Goal: Contribute content: Add original content to the website for others to see

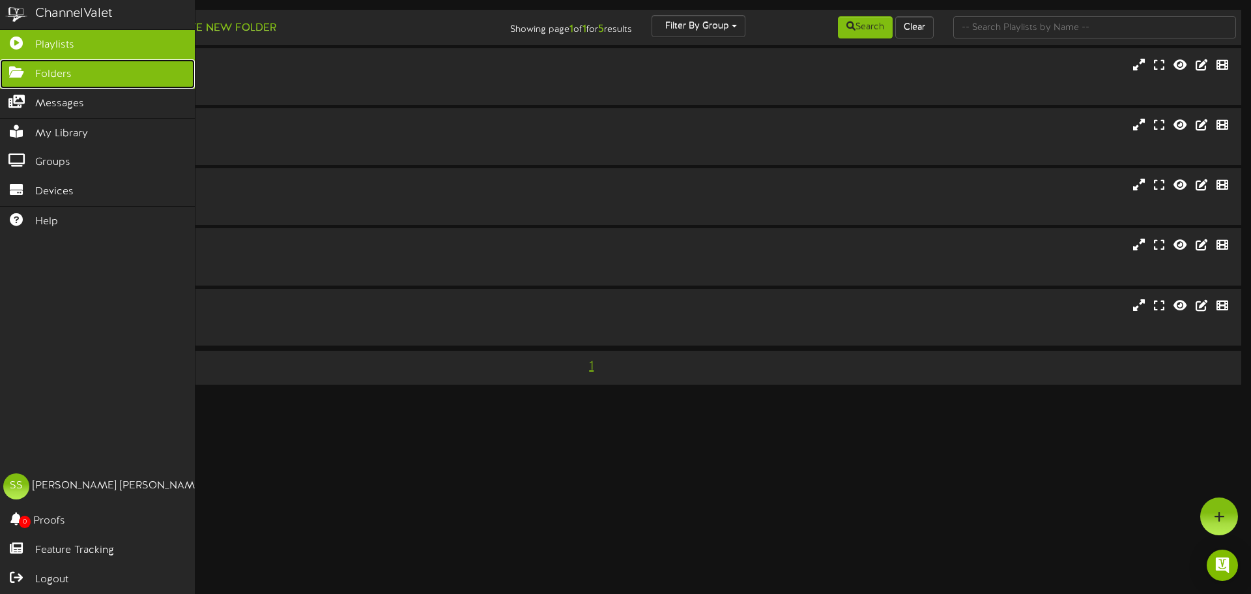
click at [21, 76] on icon at bounding box center [16, 71] width 33 height 10
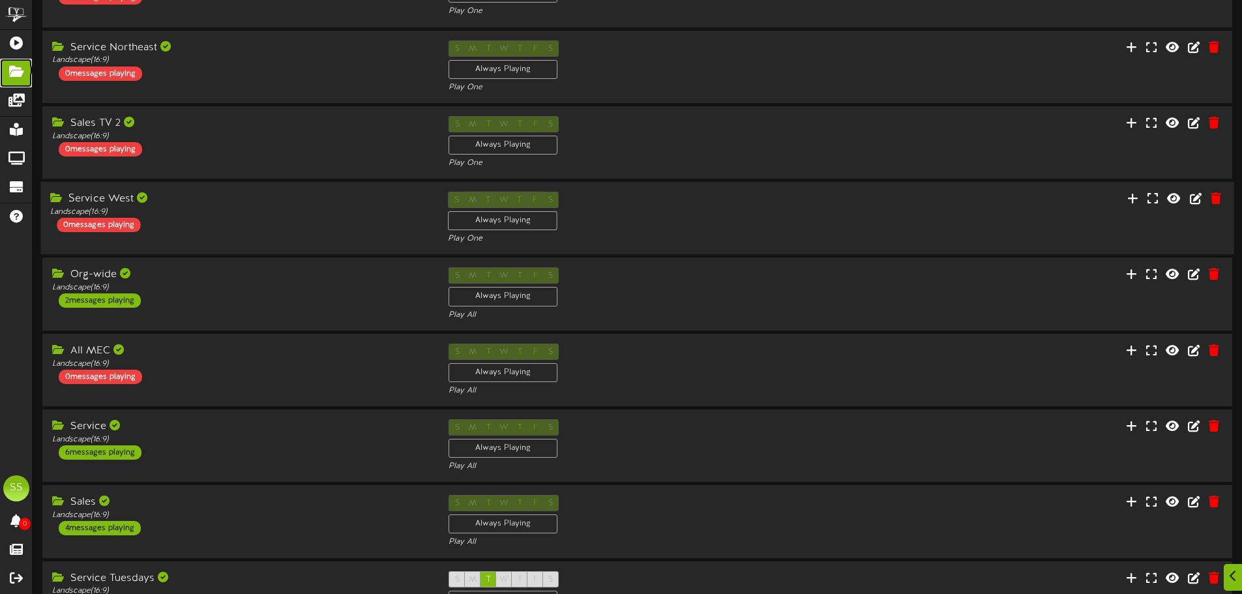
scroll to position [196, 0]
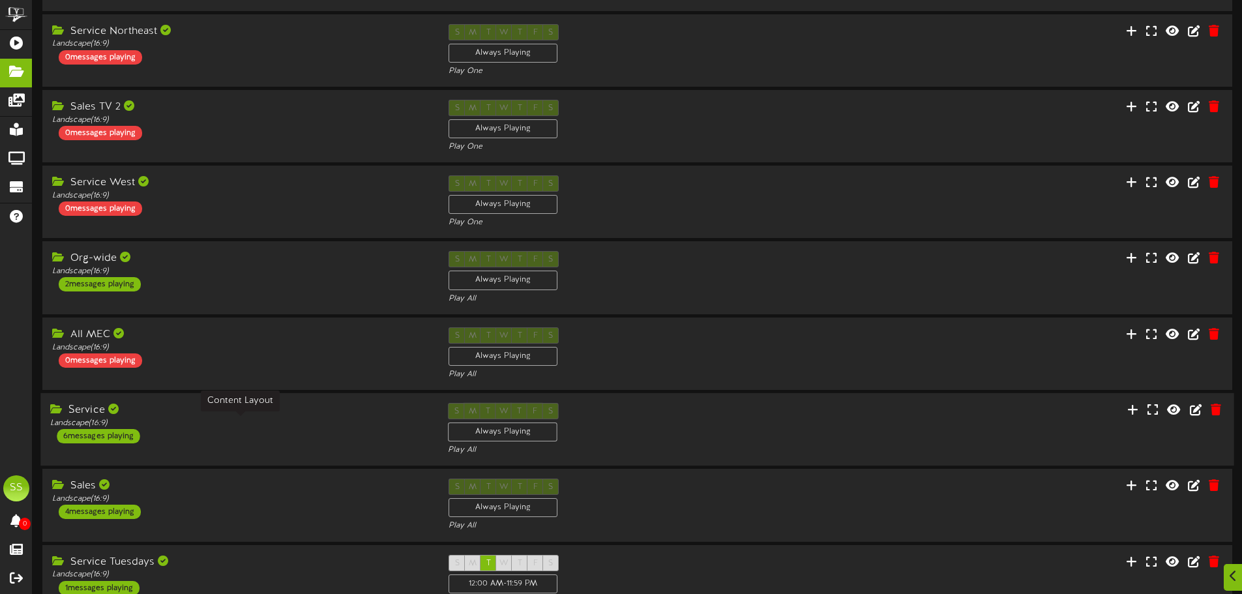
click at [291, 425] on div "Landscape ( 16:9 )" at bounding box center [239, 423] width 378 height 11
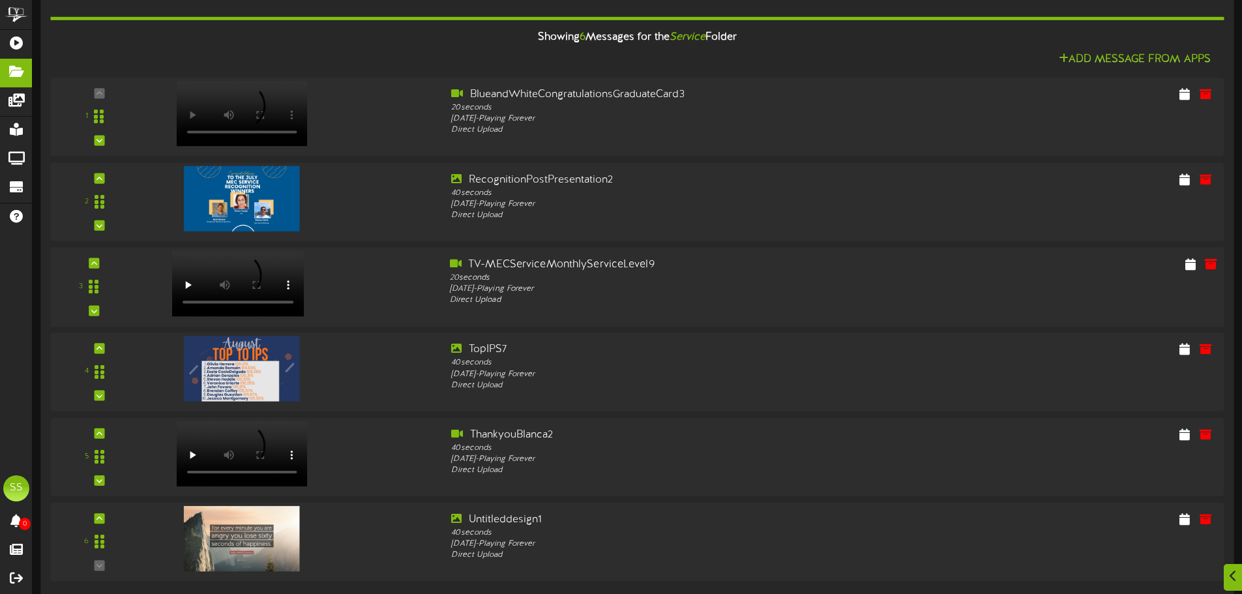
scroll to position [673, 0]
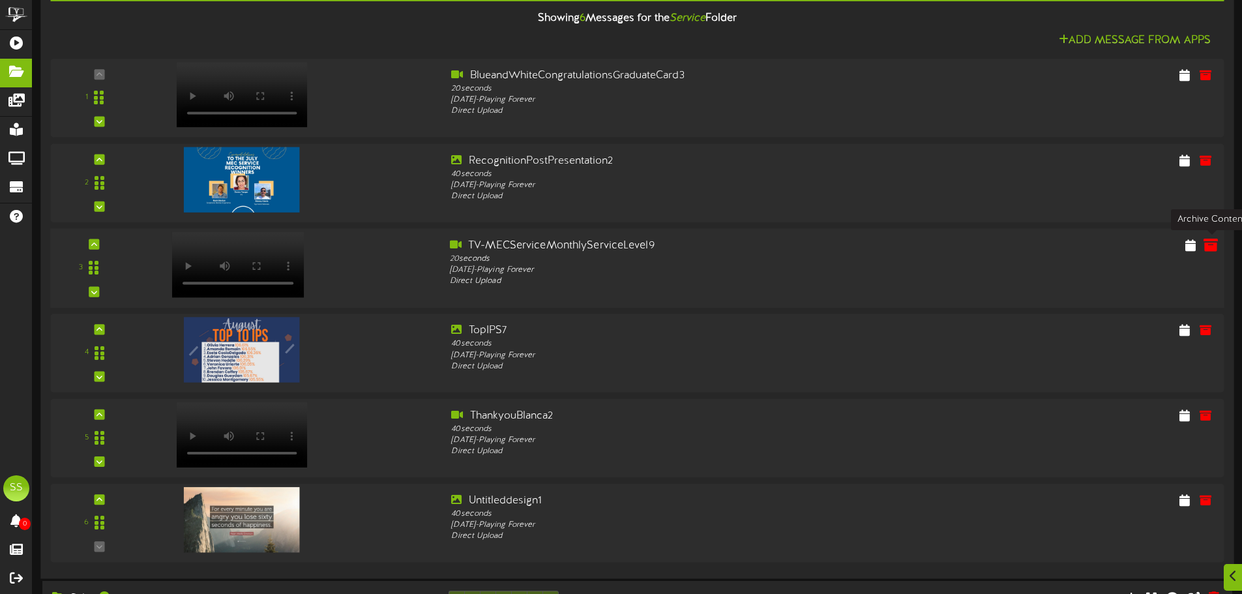
click at [1210, 246] on icon at bounding box center [1210, 244] width 14 height 14
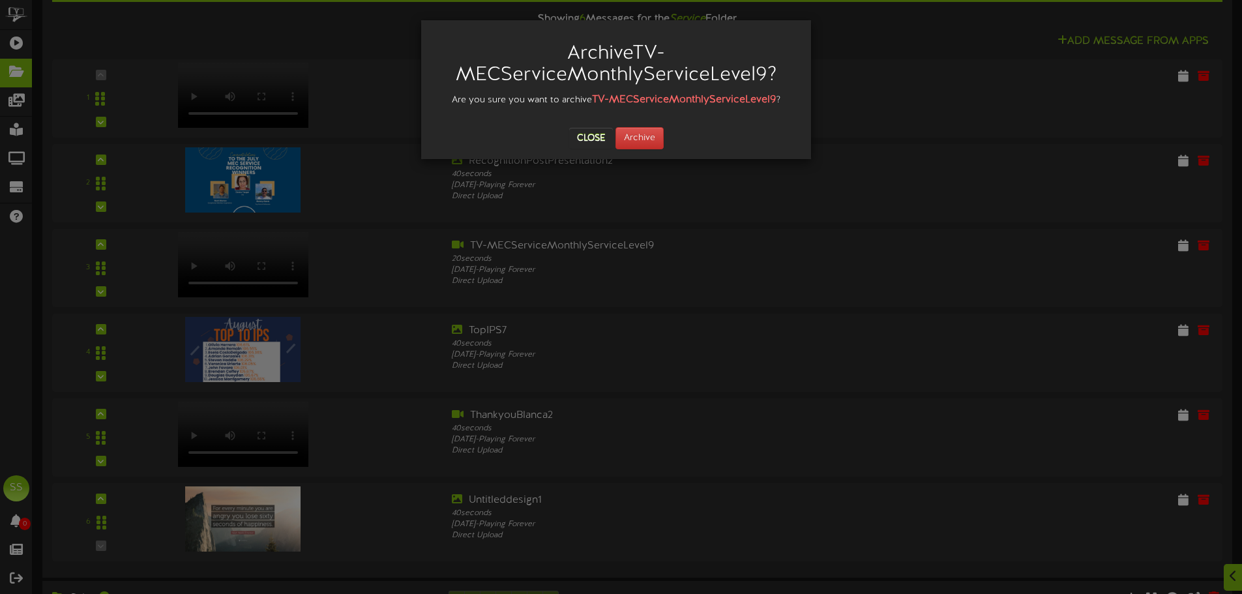
click at [664, 134] on div "Close Archive" at bounding box center [616, 138] width 370 height 22
click at [643, 136] on button "Archive" at bounding box center [639, 138] width 48 height 22
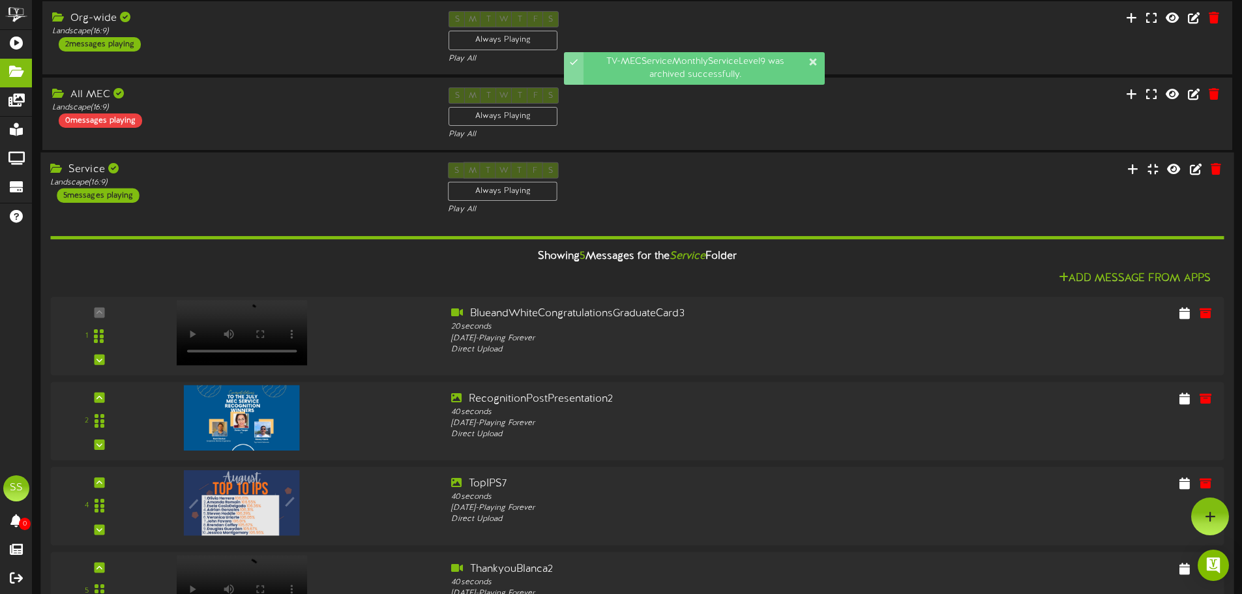
scroll to position [413, 0]
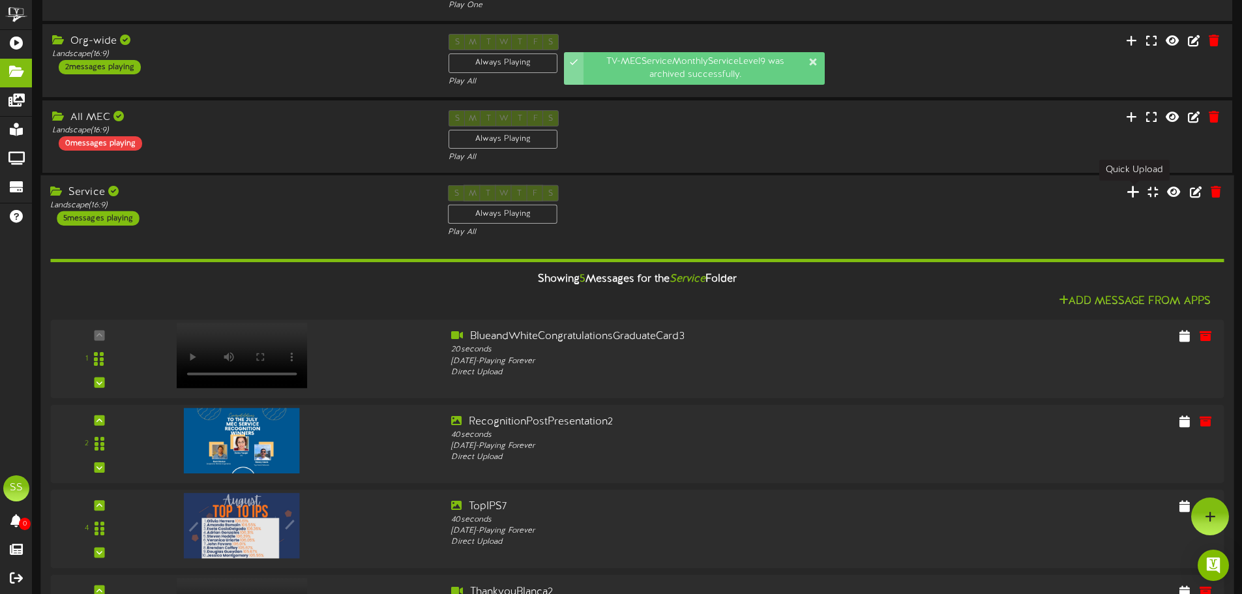
click at [1138, 192] on icon at bounding box center [1132, 191] width 13 height 14
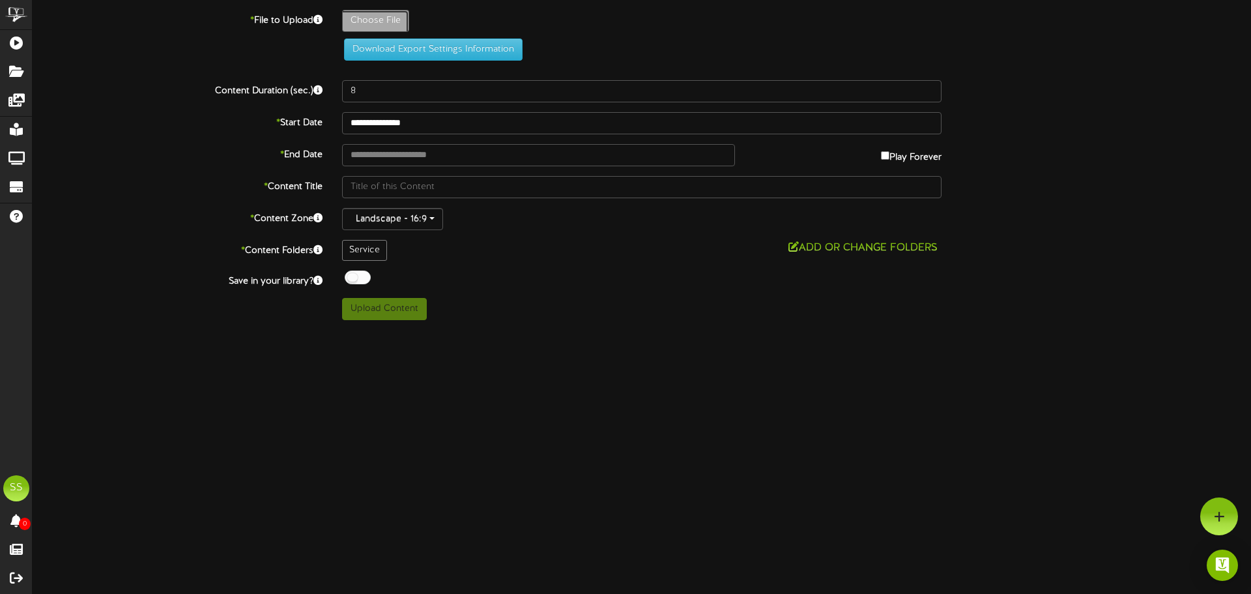
type input "**********"
type input "TV-MECServiceMonthlyServiceLevel10"
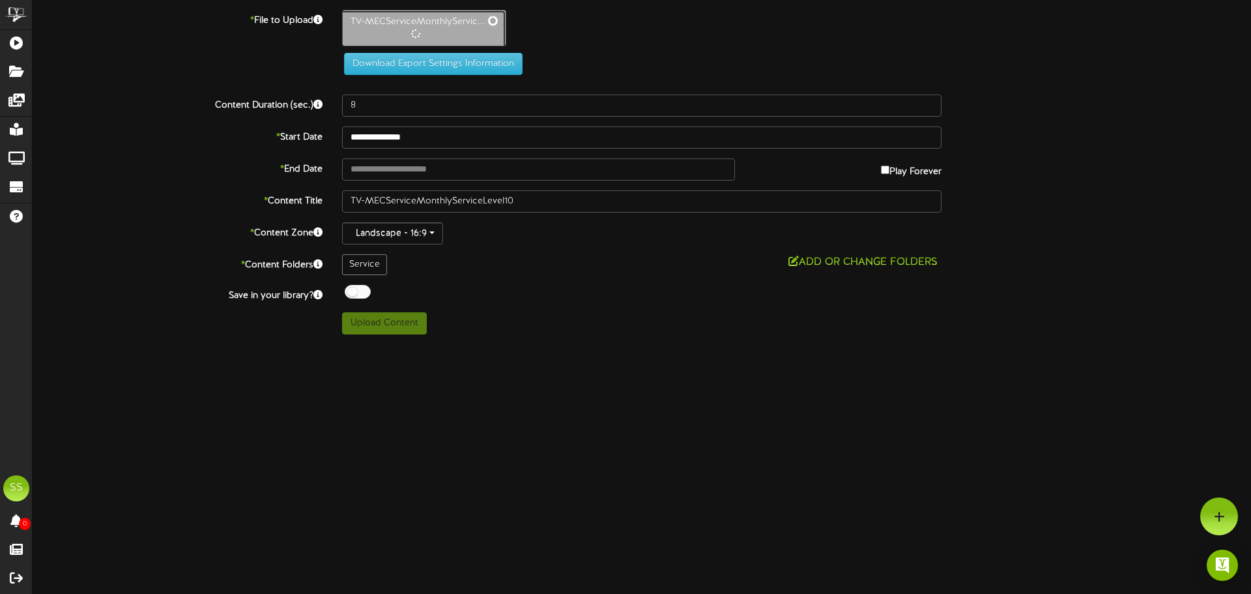
type input "20"
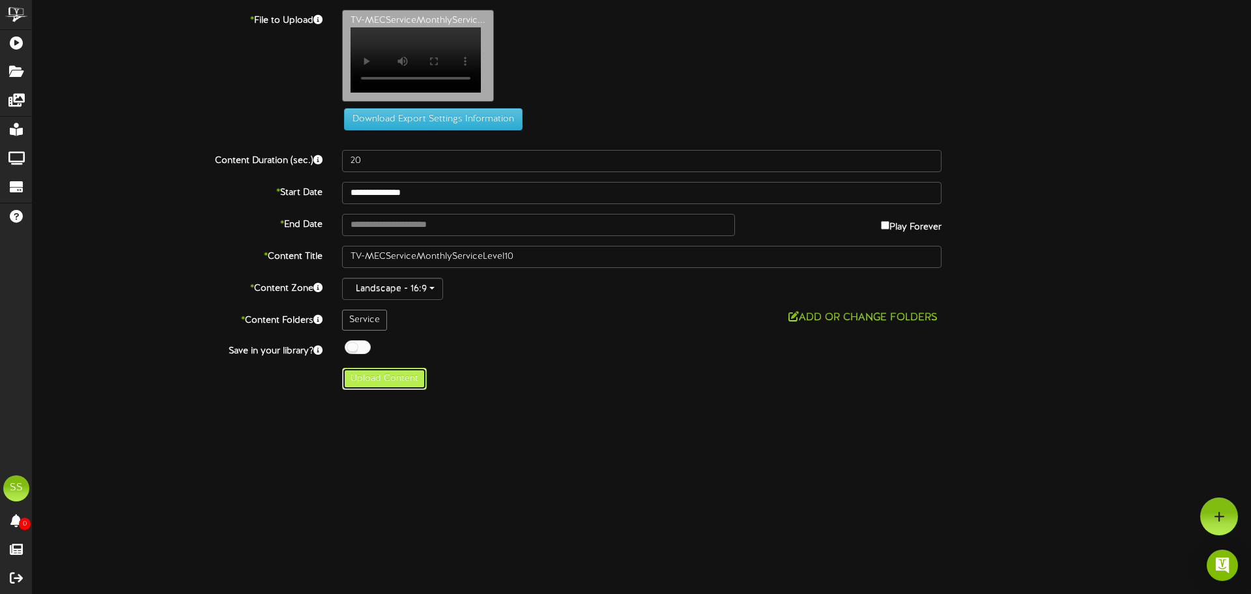
click at [394, 385] on button "Upload Content" at bounding box center [384, 379] width 85 height 22
type input "**********"
